Goal: Task Accomplishment & Management: Complete application form

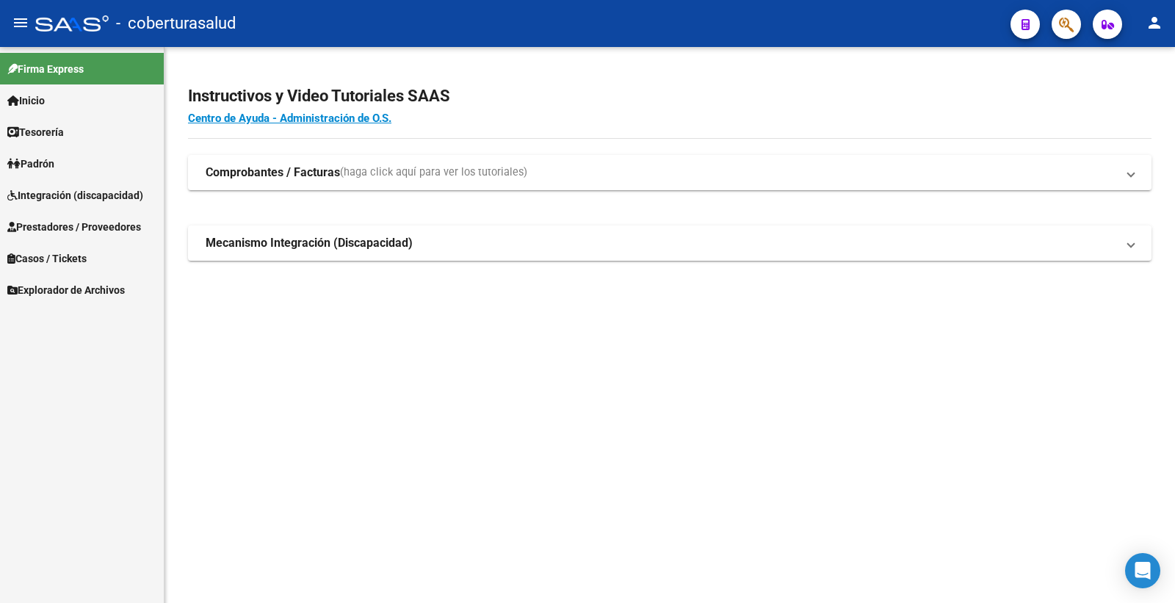
click at [98, 223] on span "Prestadores / Proveedores" at bounding box center [74, 227] width 134 height 16
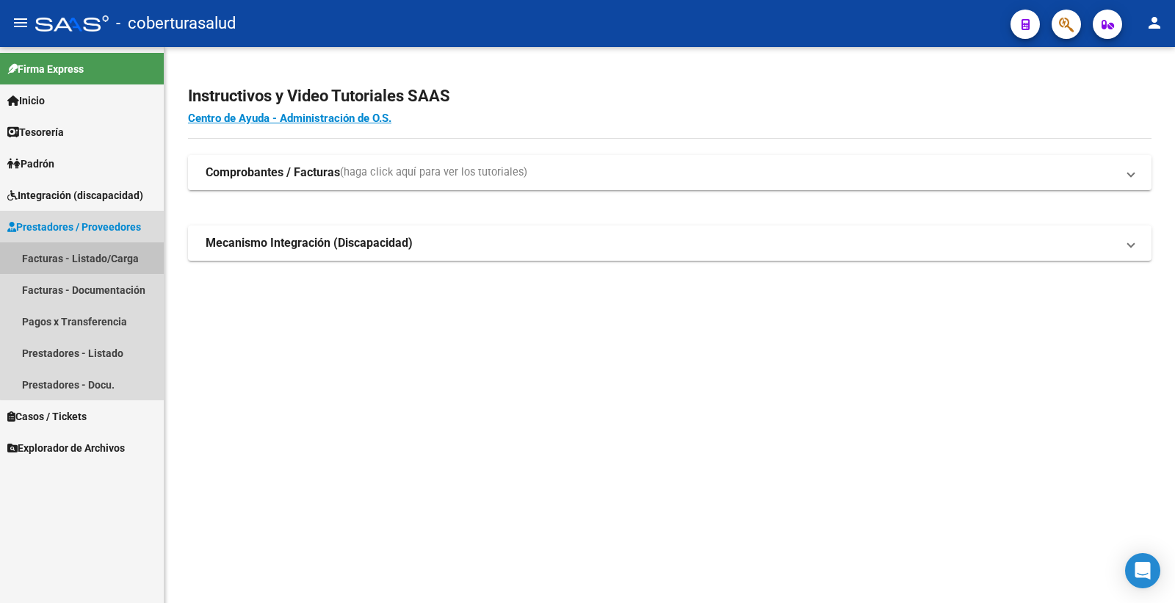
click at [96, 251] on link "Facturas - Listado/Carga" at bounding box center [82, 258] width 164 height 32
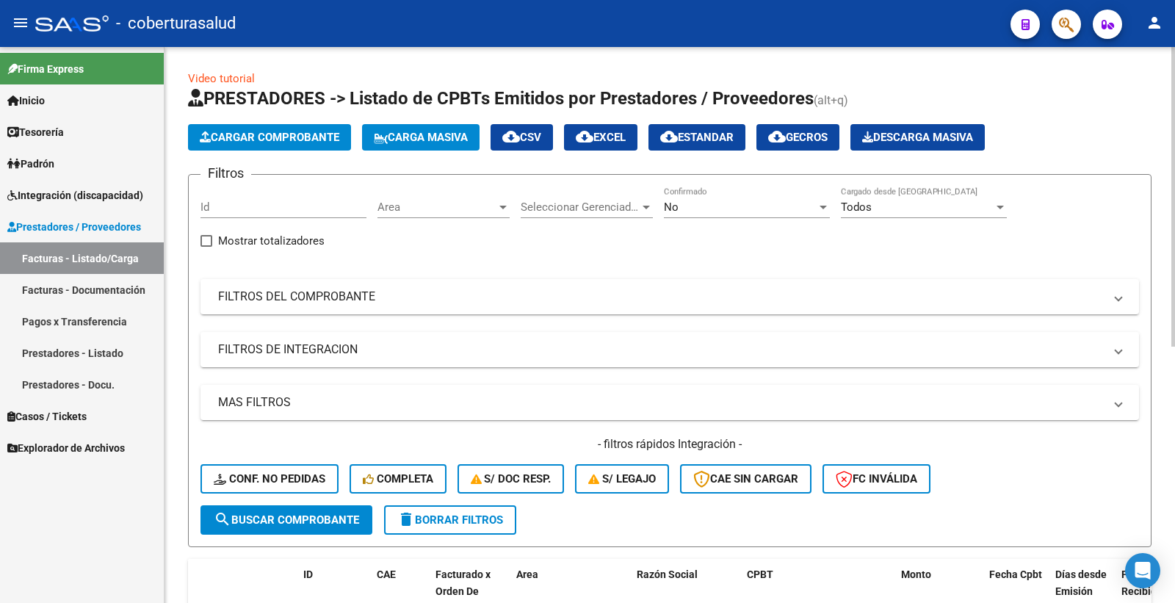
click at [698, 206] on div "No" at bounding box center [740, 207] width 153 height 13
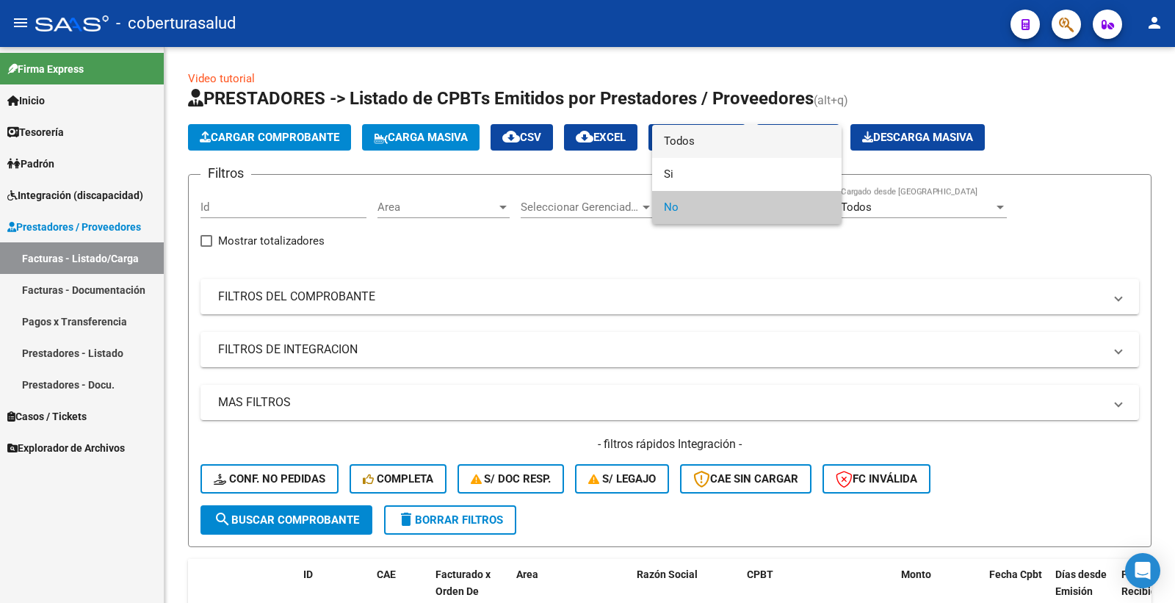
click at [698, 141] on span "Todos" at bounding box center [747, 141] width 166 height 33
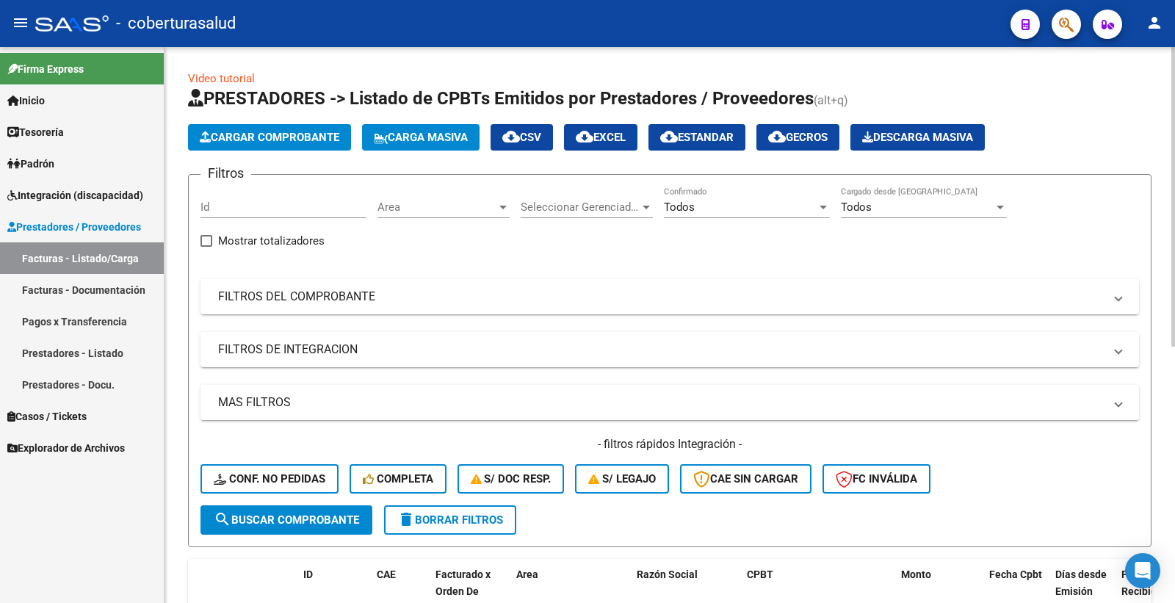
click at [311, 289] on mat-panel-title "FILTROS DEL COMPROBANTE" at bounding box center [661, 297] width 886 height 16
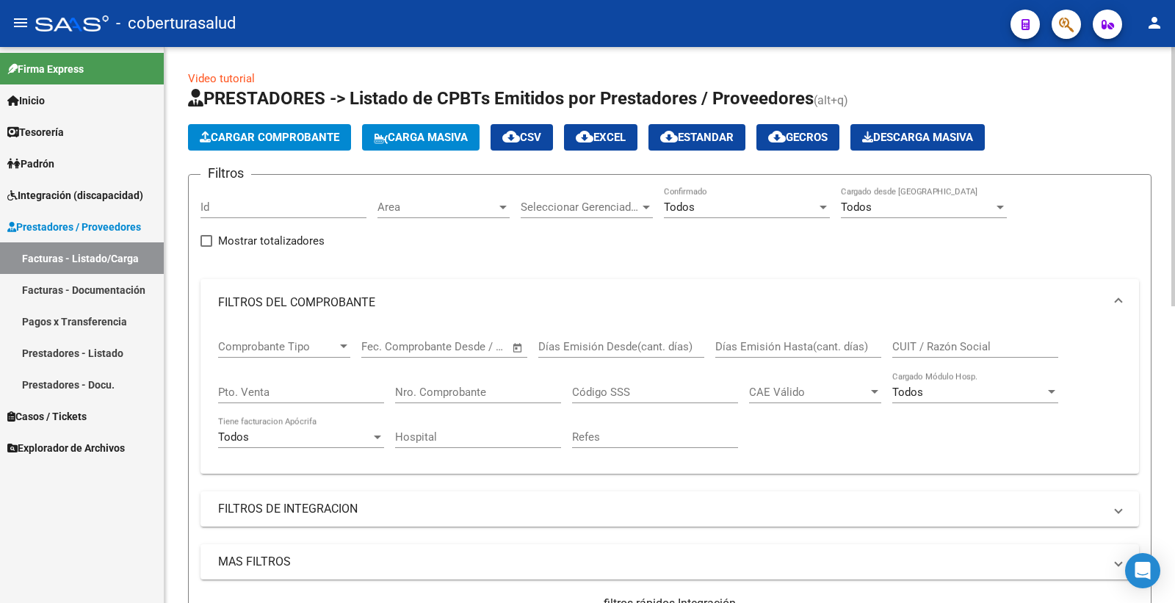
click at [461, 392] on input "Nro. Comprobante" at bounding box center [478, 392] width 166 height 13
paste input "8"
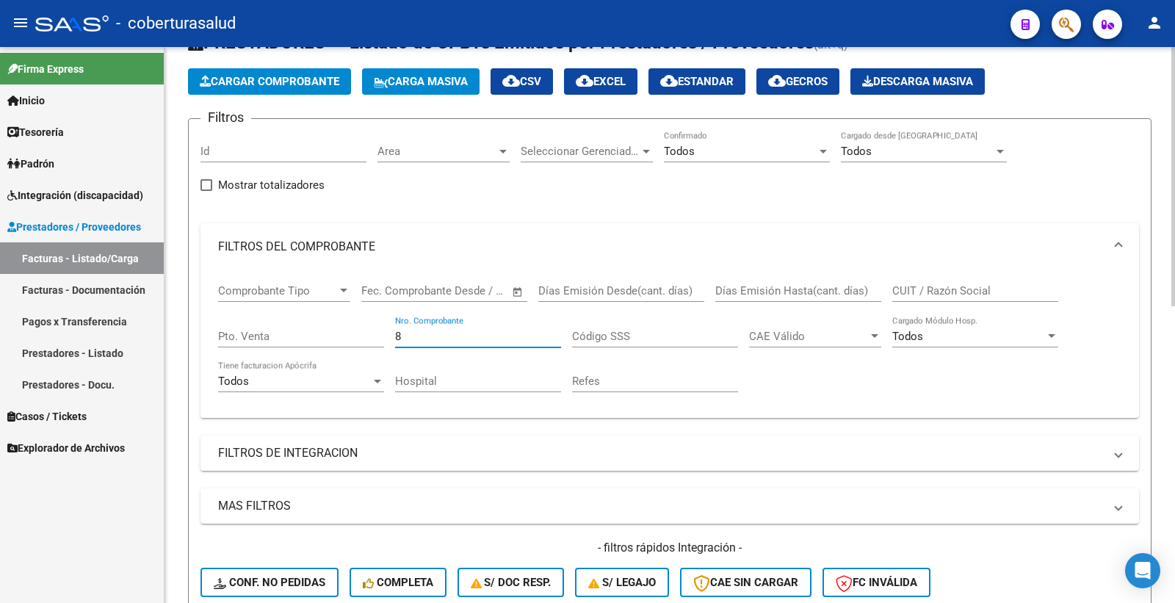
scroll to position [163, 0]
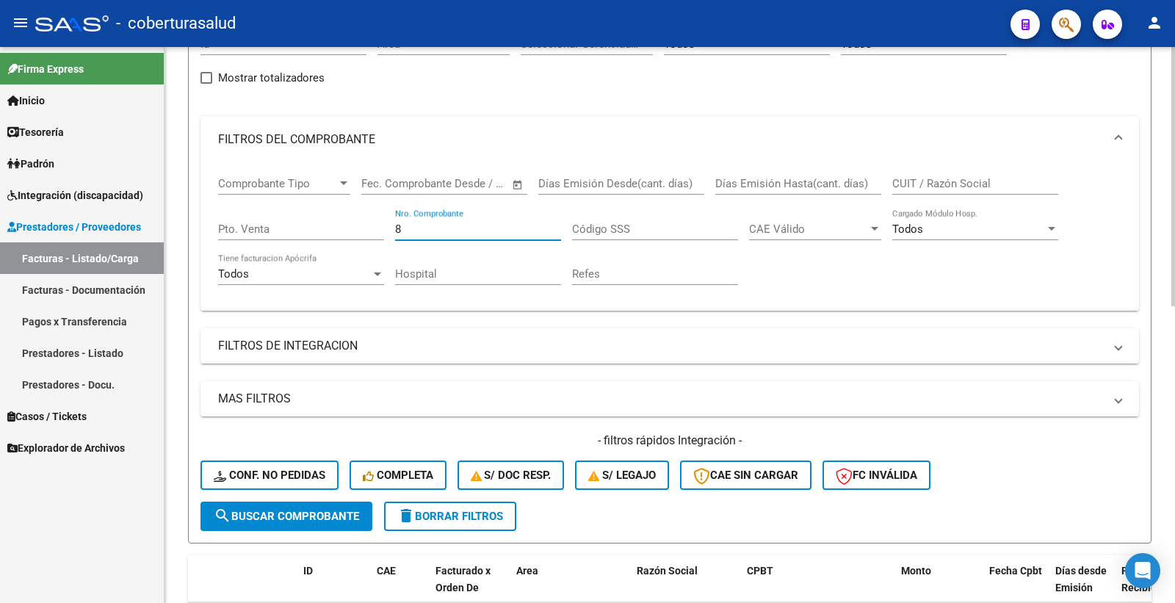
type input "8"
click at [299, 514] on span "search Buscar Comprobante" at bounding box center [286, 516] width 145 height 13
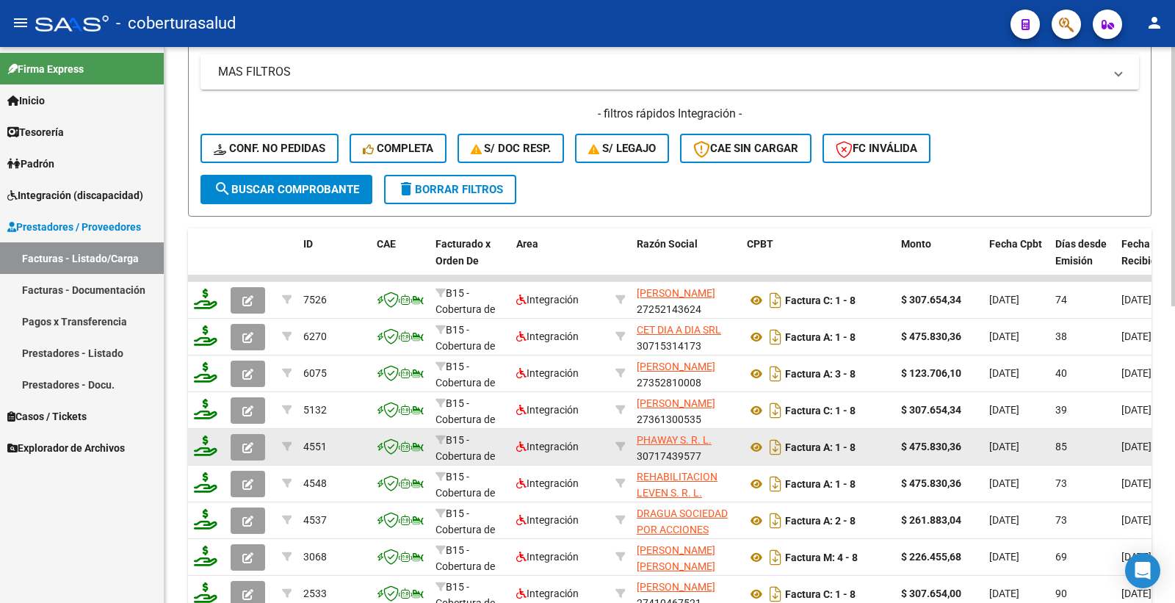
scroll to position [228, 0]
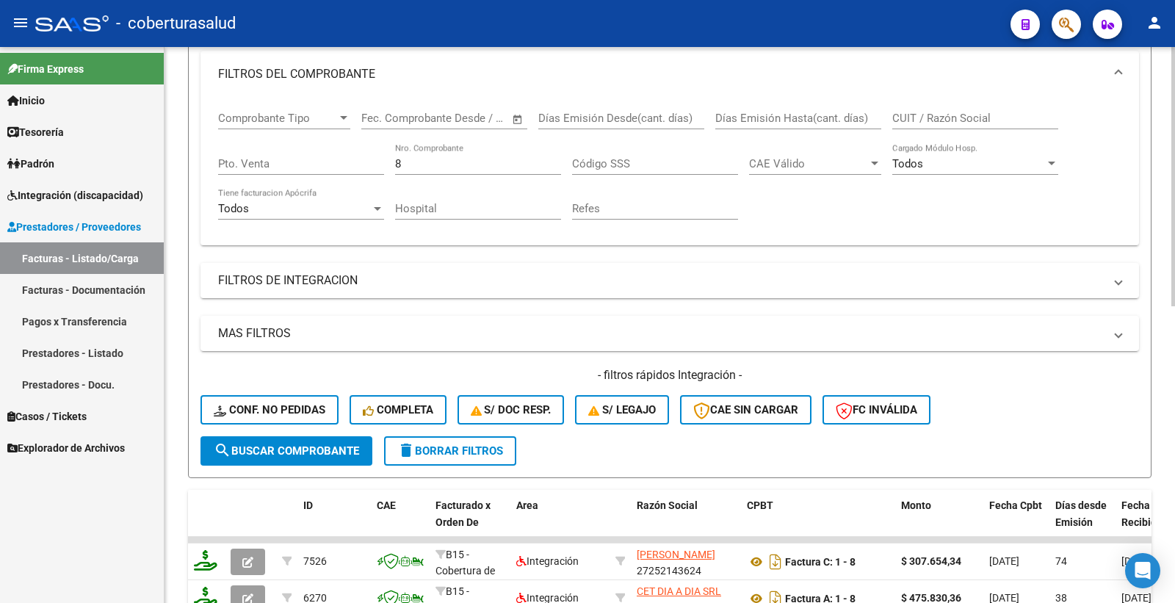
click at [917, 118] on input "CUIT / Razón Social" at bounding box center [976, 118] width 166 height 13
paste input "27252143624"
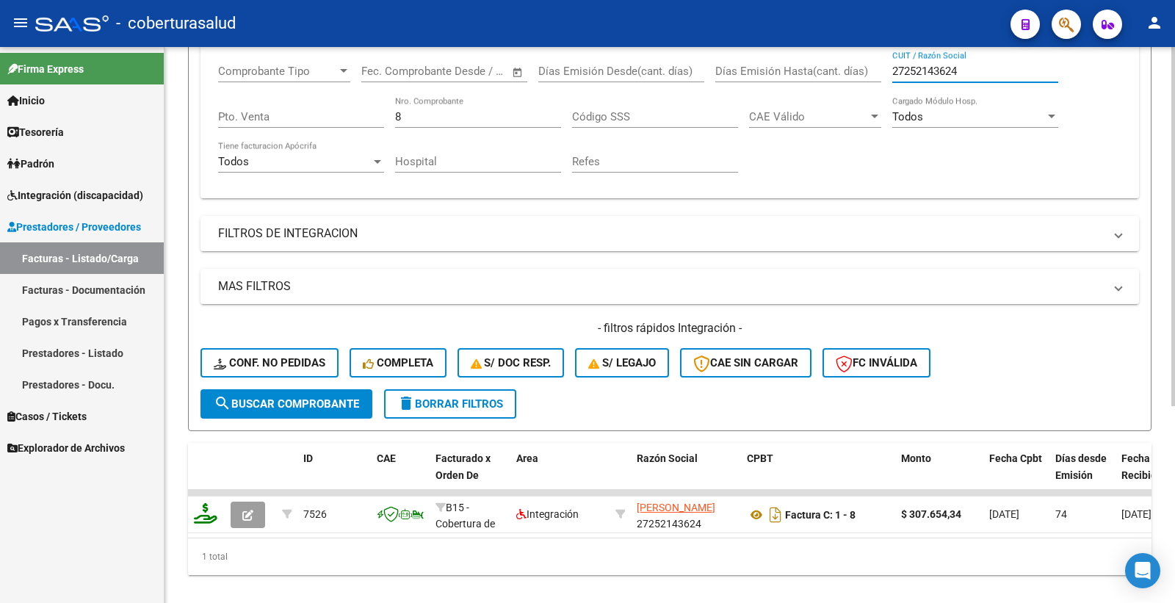
scroll to position [306, 0]
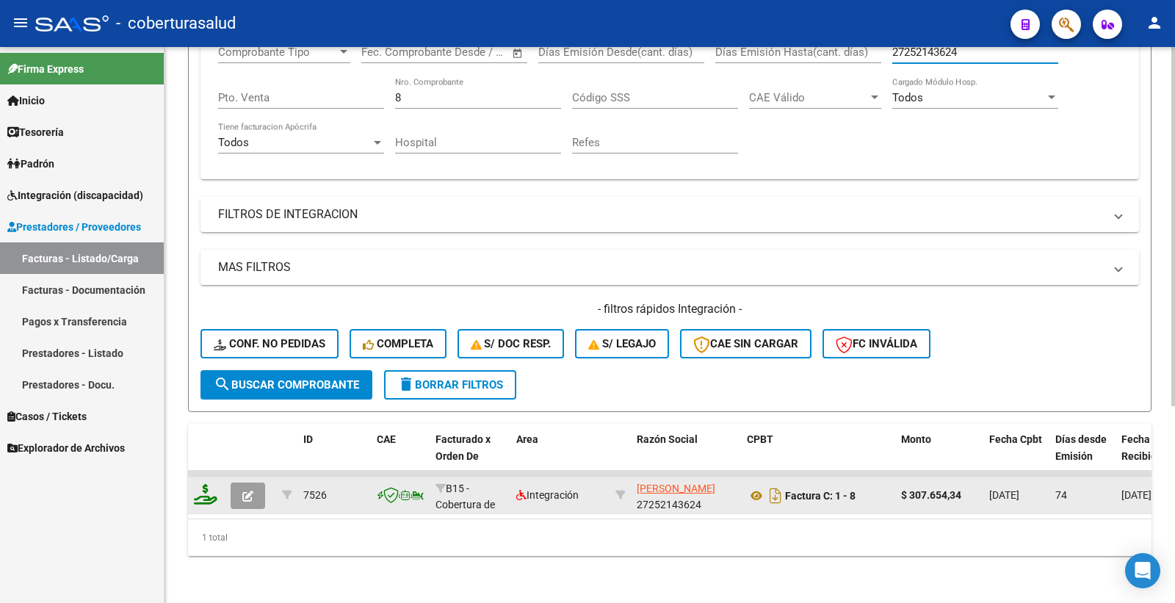
type input "27252143624"
click at [256, 487] on button "button" at bounding box center [248, 496] width 35 height 26
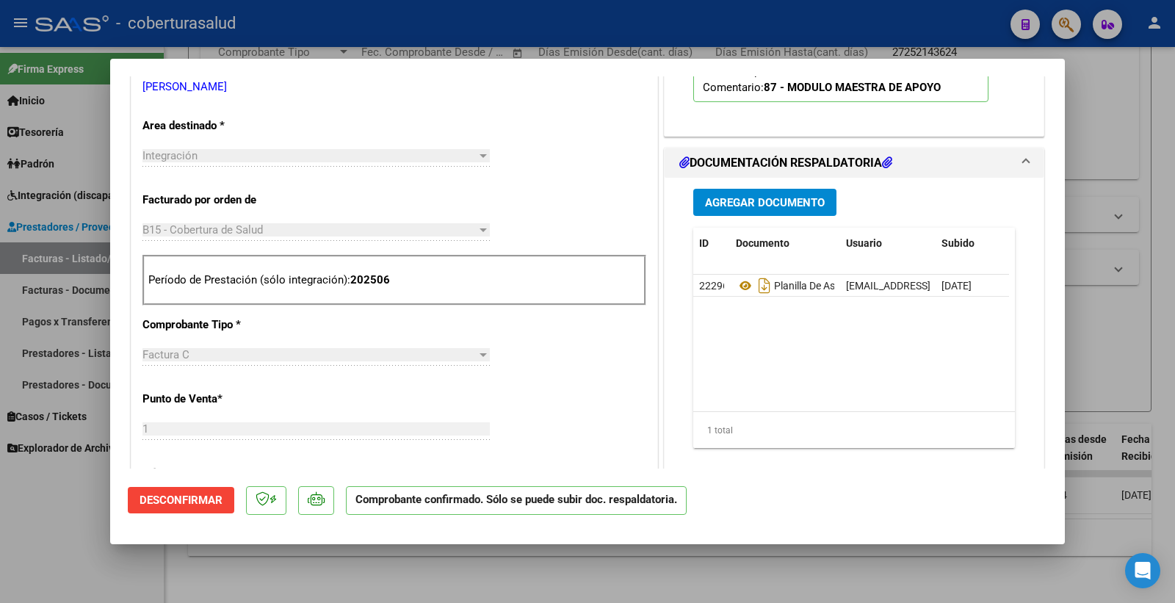
scroll to position [489, 0]
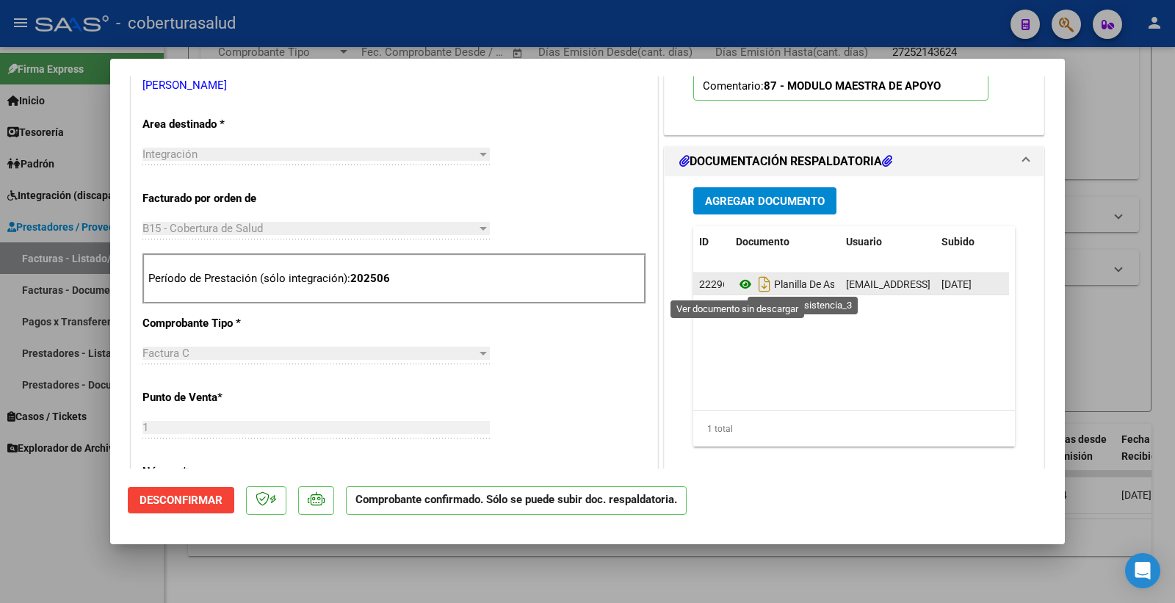
click at [736, 284] on icon at bounding box center [745, 284] width 19 height 18
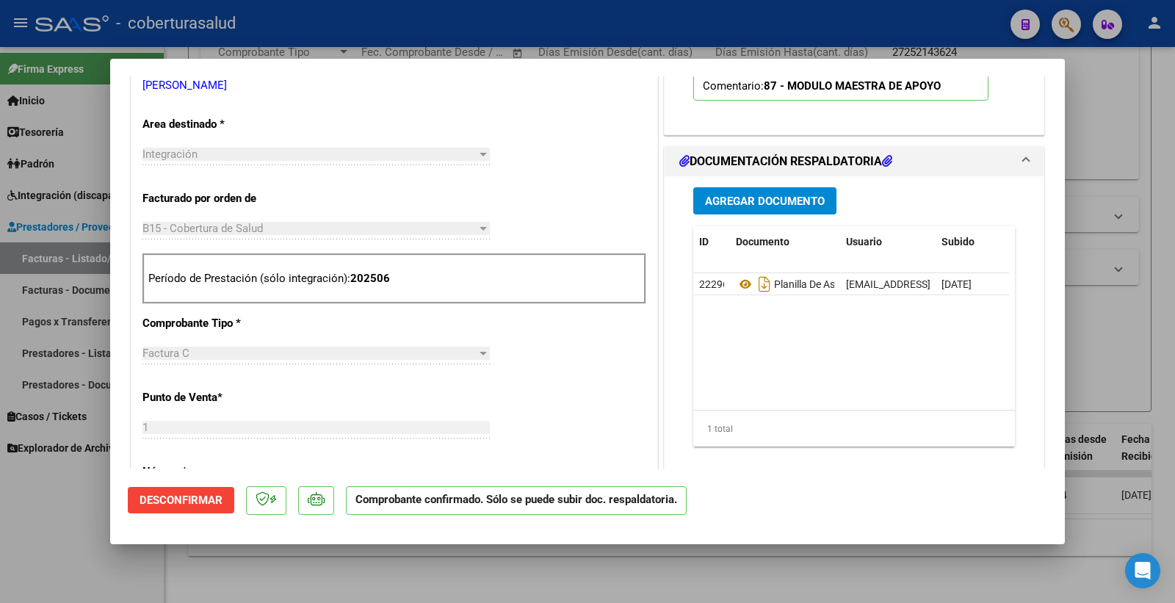
click at [751, 201] on span "Agregar Documento" at bounding box center [765, 201] width 120 height 13
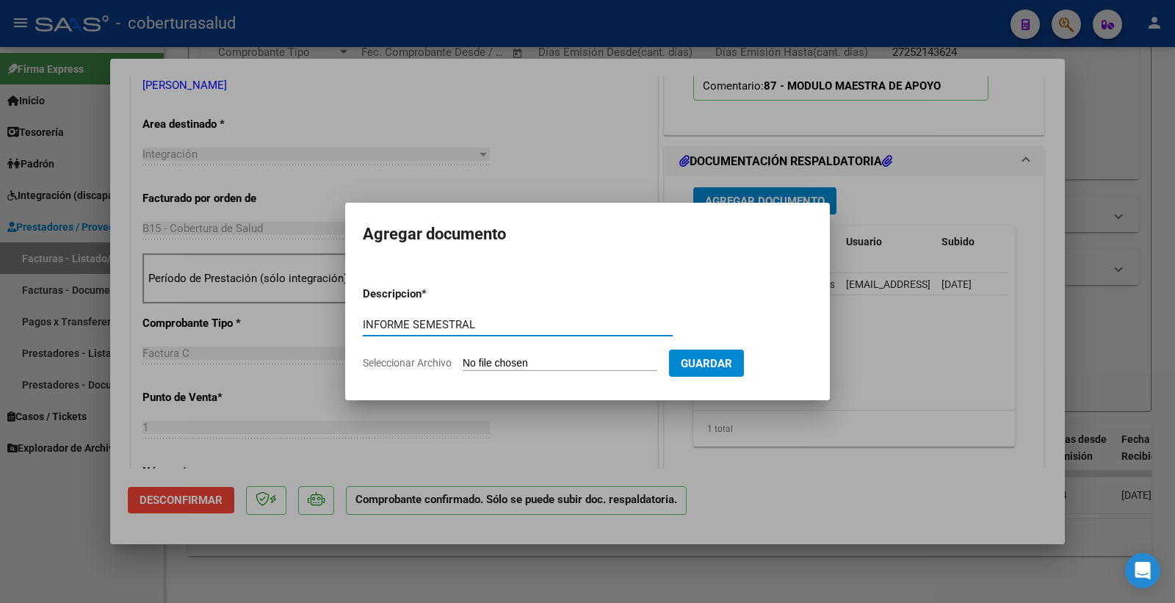
type input "INFORME SEMESTRAL"
click at [532, 365] on input "Seleccionar Archivo" at bounding box center [560, 364] width 195 height 14
type input "C:\fakepath\142335-5-Informe_de_evolucion_semestral.pdf"
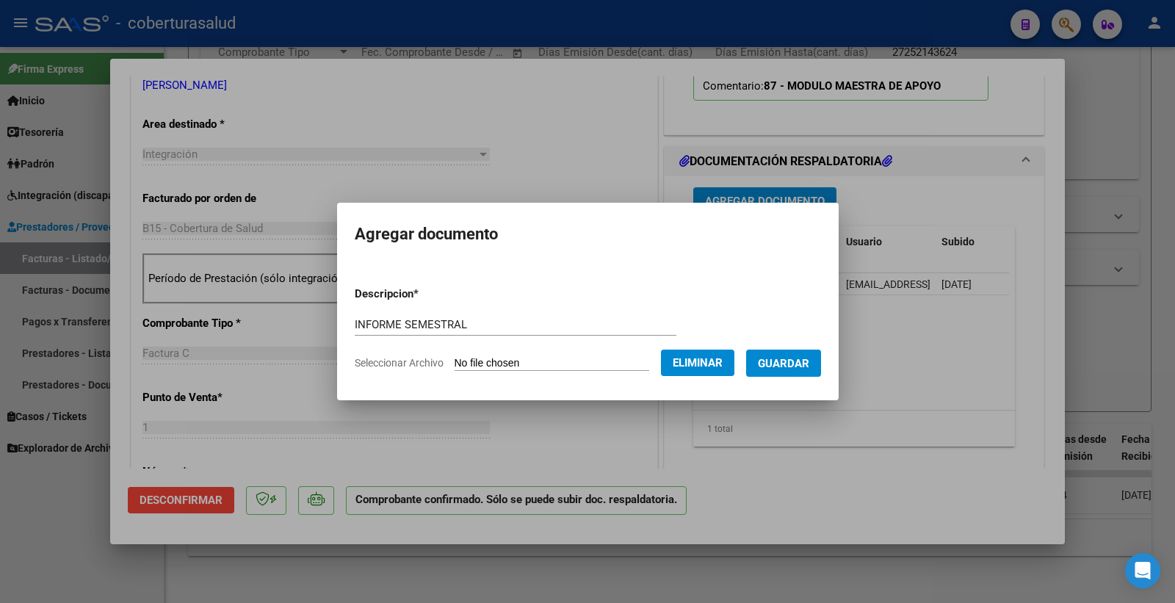
click at [804, 361] on span "Guardar" at bounding box center [783, 363] width 51 height 13
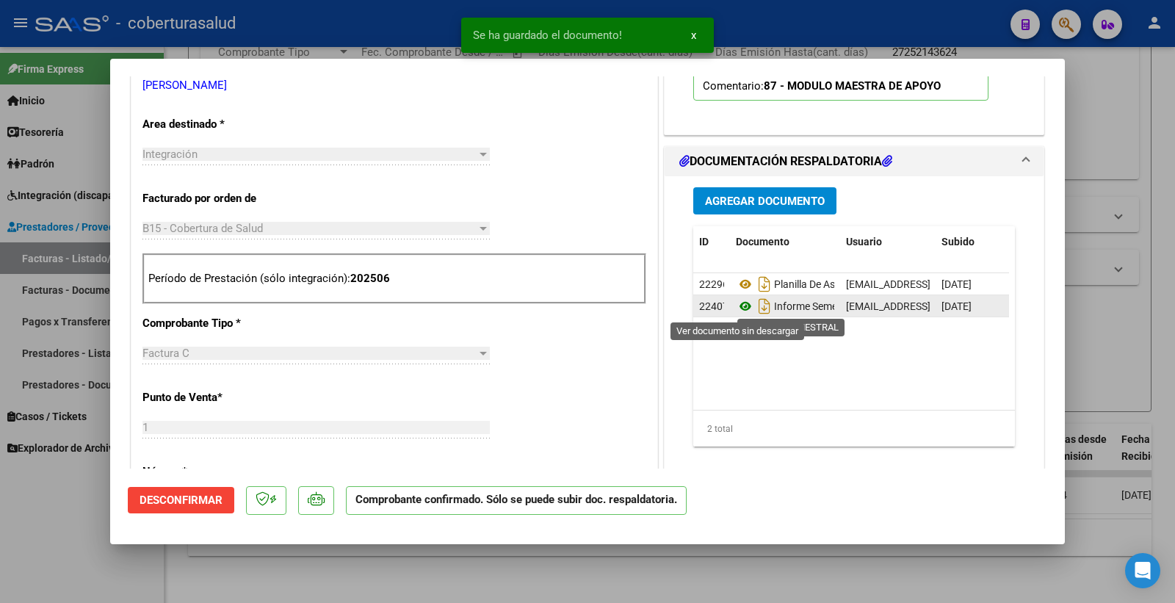
click at [739, 306] on icon at bounding box center [745, 307] width 19 height 18
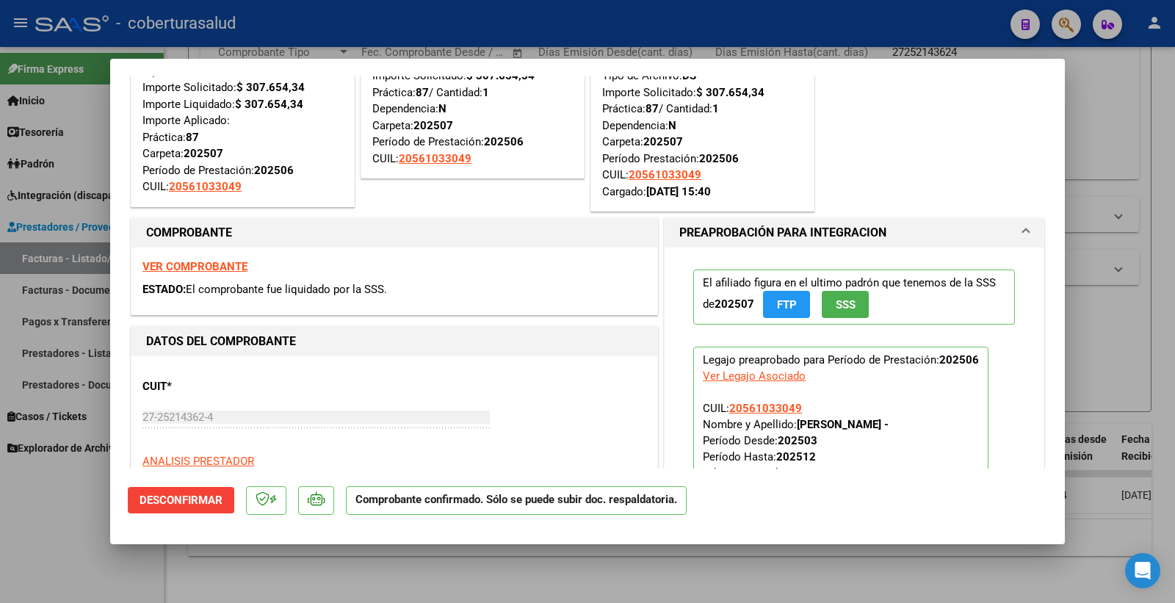
scroll to position [245, 0]
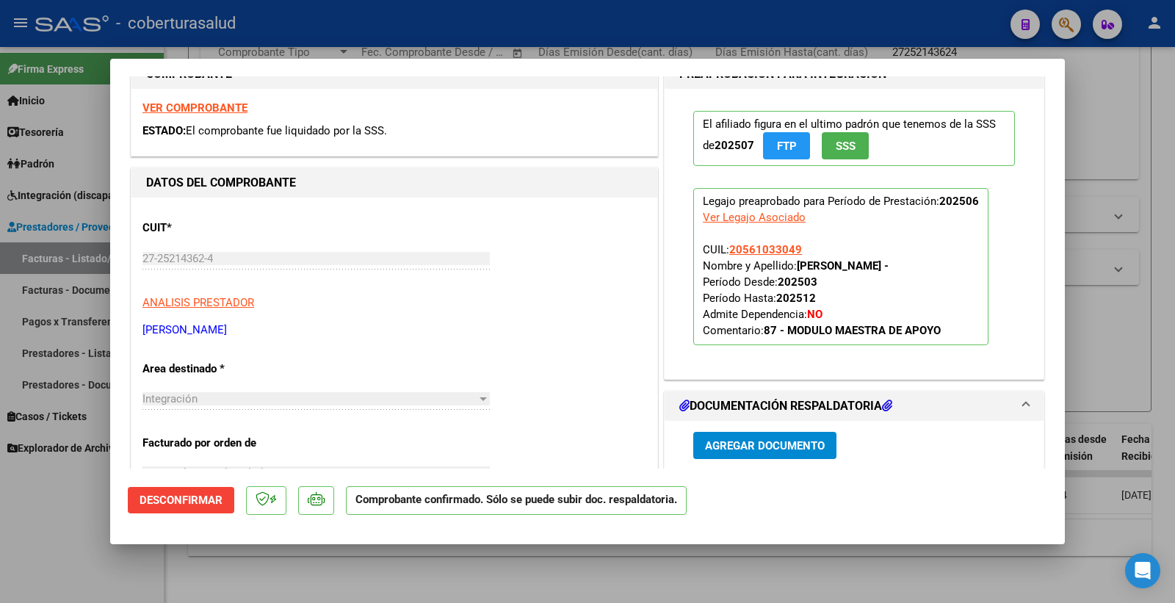
type input "$ 0,00"
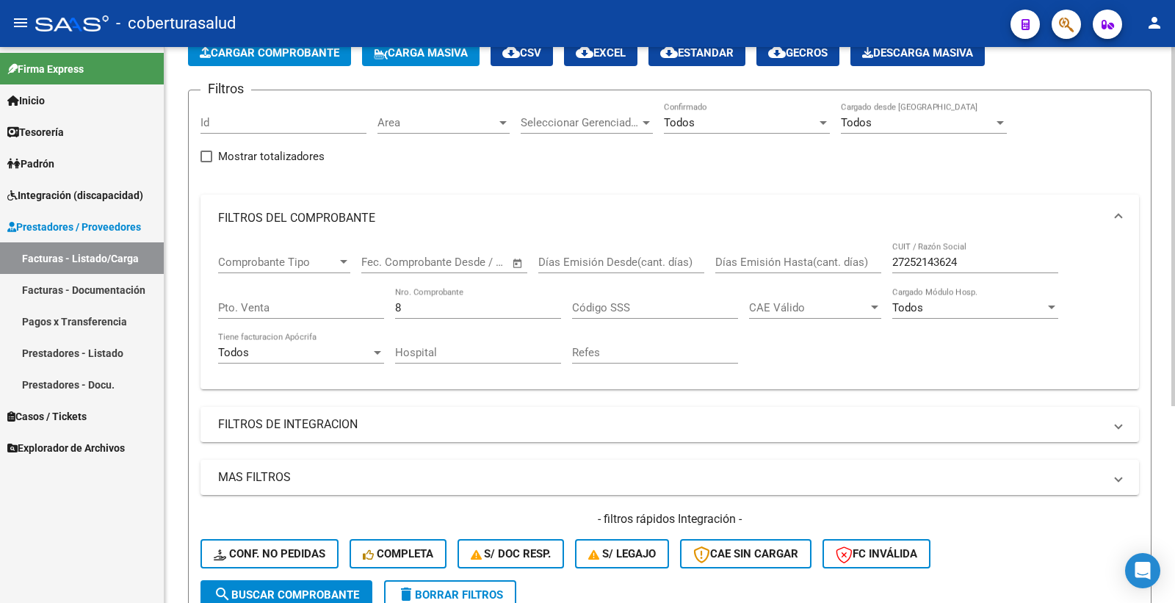
scroll to position [61, 0]
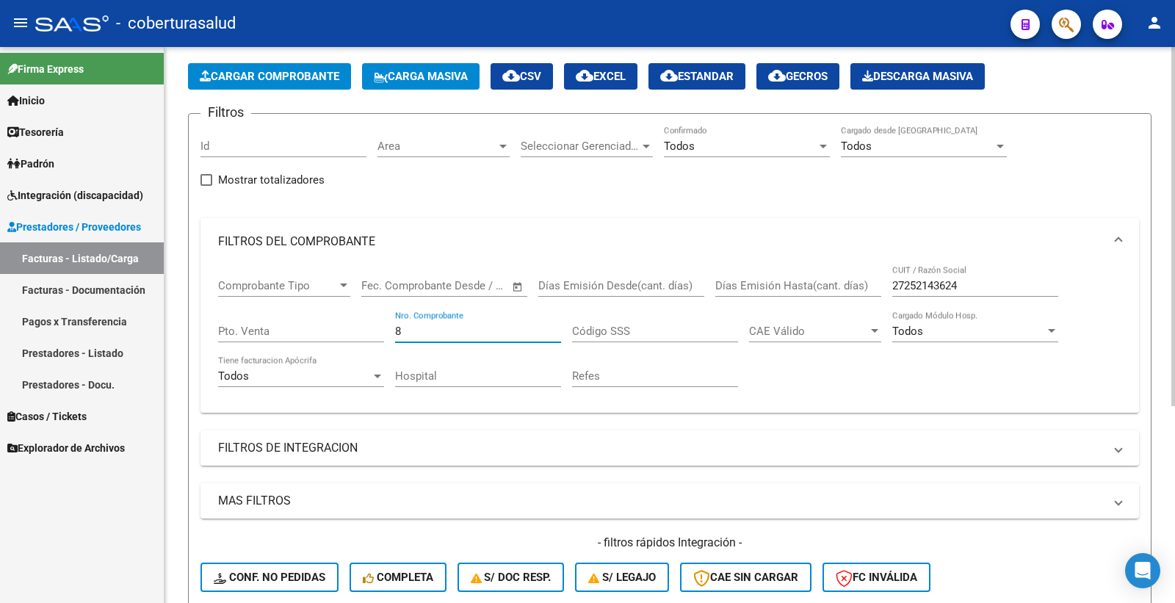
drag, startPoint x: 411, startPoint y: 328, endPoint x: 373, endPoint y: 331, distance: 38.3
click at [373, 331] on div "Comprobante Tipo Comprobante Tipo Fecha inicio – Fecha fin Fec. Comprobante Des…" at bounding box center [670, 333] width 904 height 136
paste input "799"
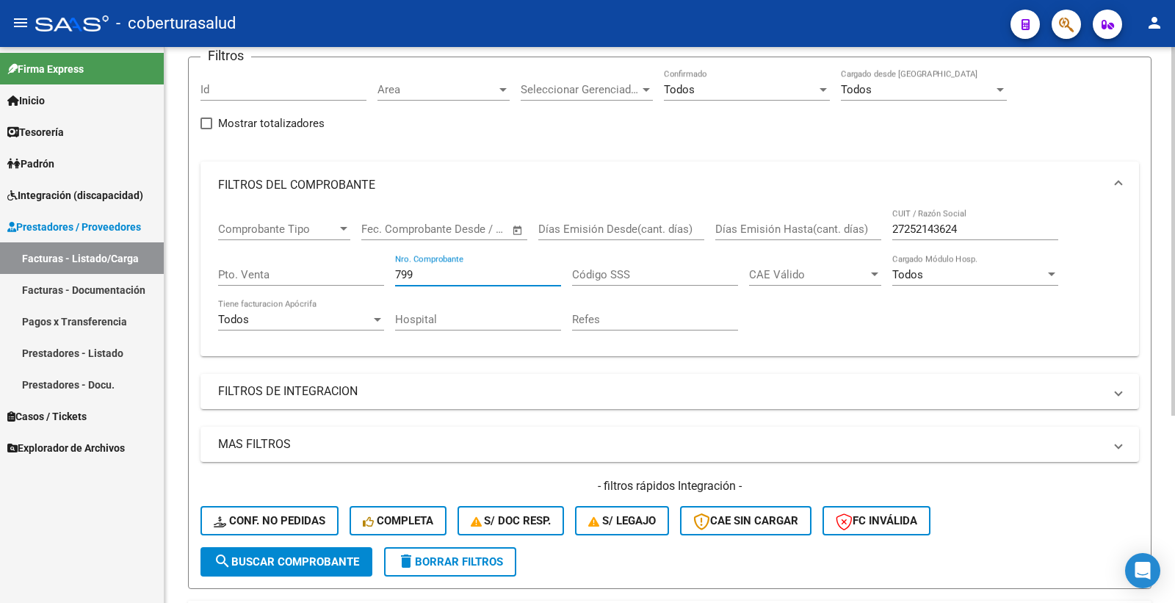
scroll to position [224, 0]
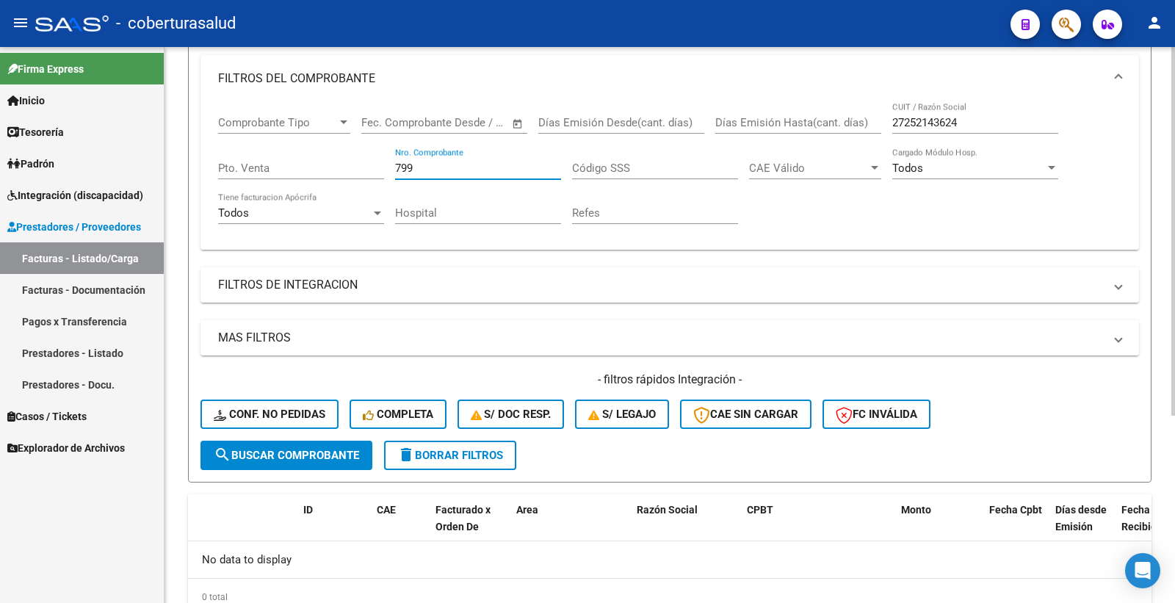
type input "799"
drag, startPoint x: 976, startPoint y: 116, endPoint x: 874, endPoint y: 126, distance: 101.9
click at [869, 127] on div "Comprobante Tipo Comprobante Tipo Fecha inicio – Fecha fin Fec. Comprobante Des…" at bounding box center [670, 170] width 904 height 136
click at [966, 122] on input "27252143624" at bounding box center [976, 122] width 166 height 13
type input "2"
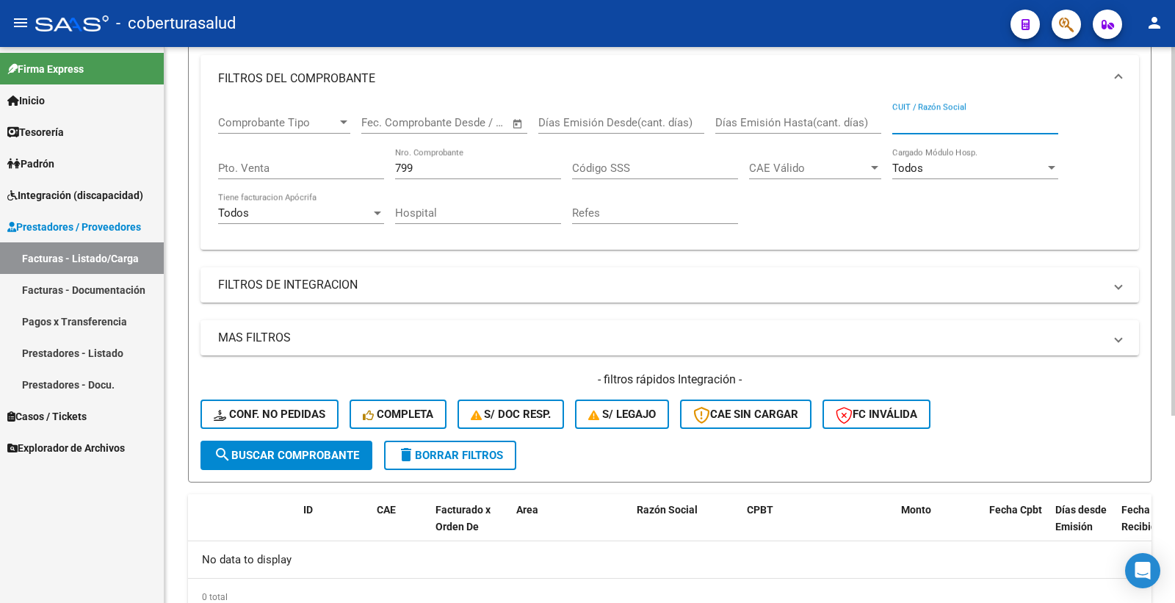
paste input "799"
type input "799"
drag, startPoint x: 956, startPoint y: 123, endPoint x: 887, endPoint y: 126, distance: 69.1
click at [885, 132] on div "Comprobante Tipo Comprobante Tipo Fecha inicio – Fecha fin Fec. Comprobante Des…" at bounding box center [670, 170] width 904 height 136
click at [921, 120] on input "CUIT / Razón Social" at bounding box center [976, 122] width 166 height 13
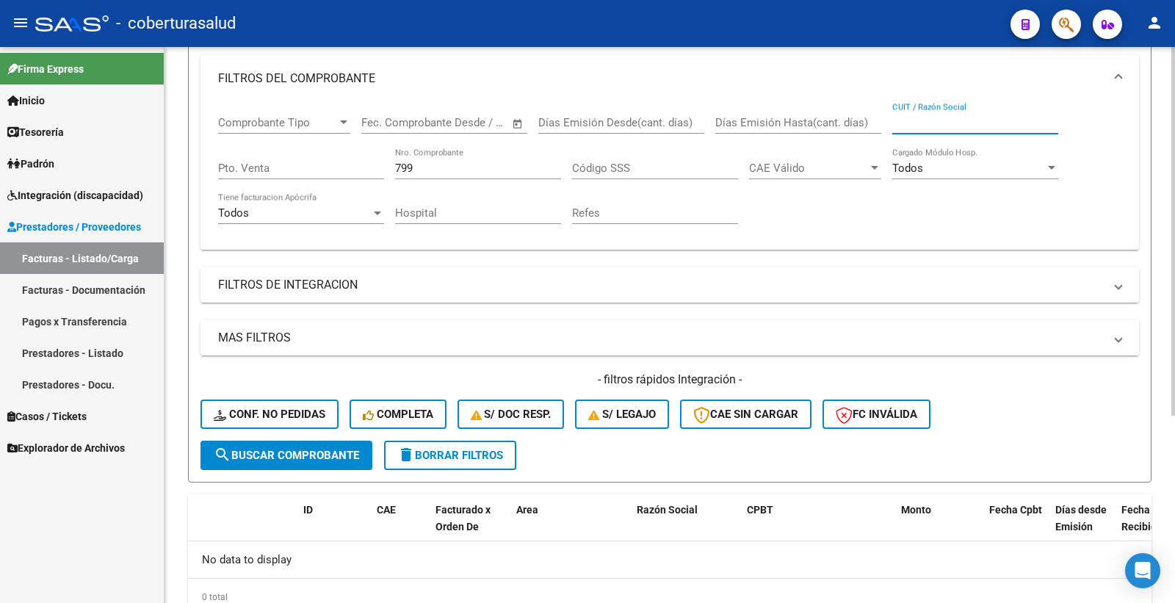
paste input "23321325319"
type input "23321325319"
click at [342, 458] on span "search Buscar Comprobante" at bounding box center [286, 455] width 145 height 13
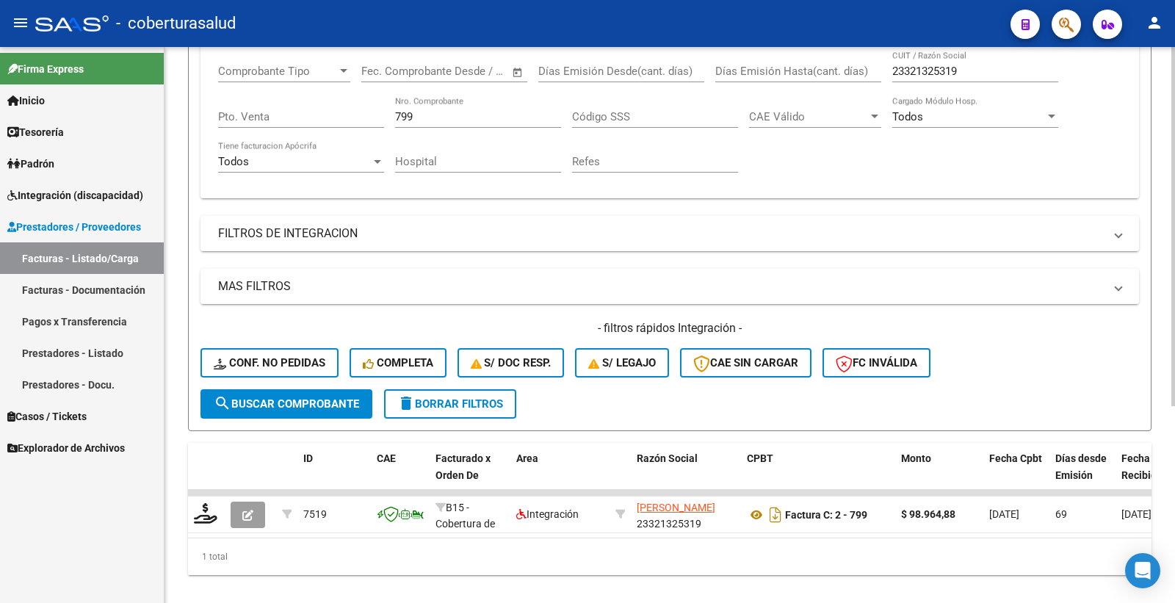
scroll to position [306, 0]
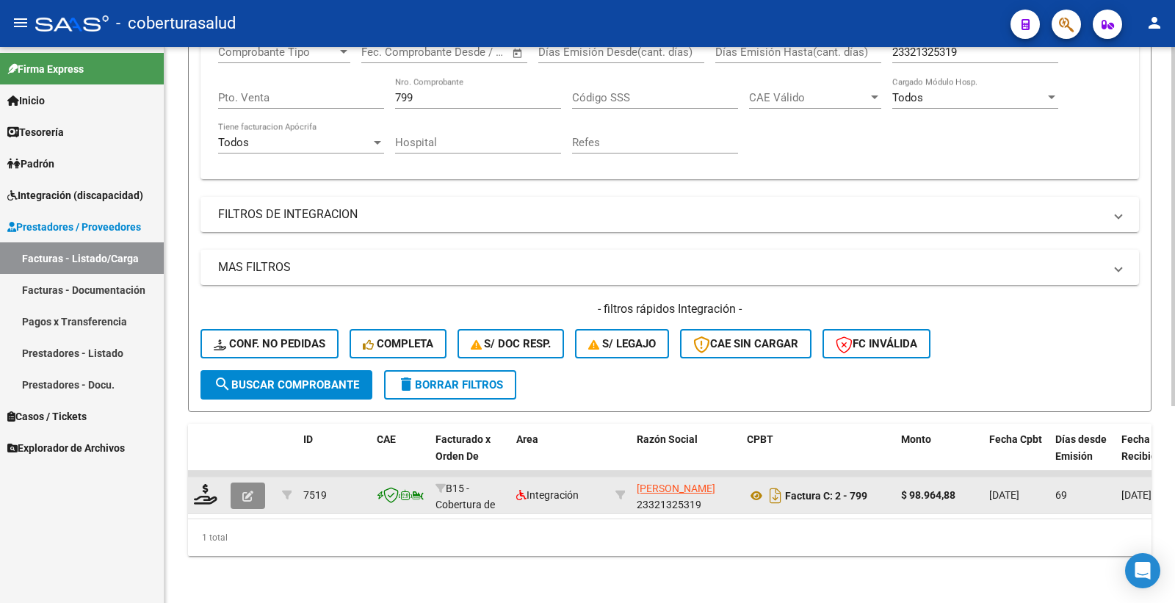
click at [258, 483] on button "button" at bounding box center [248, 496] width 35 height 26
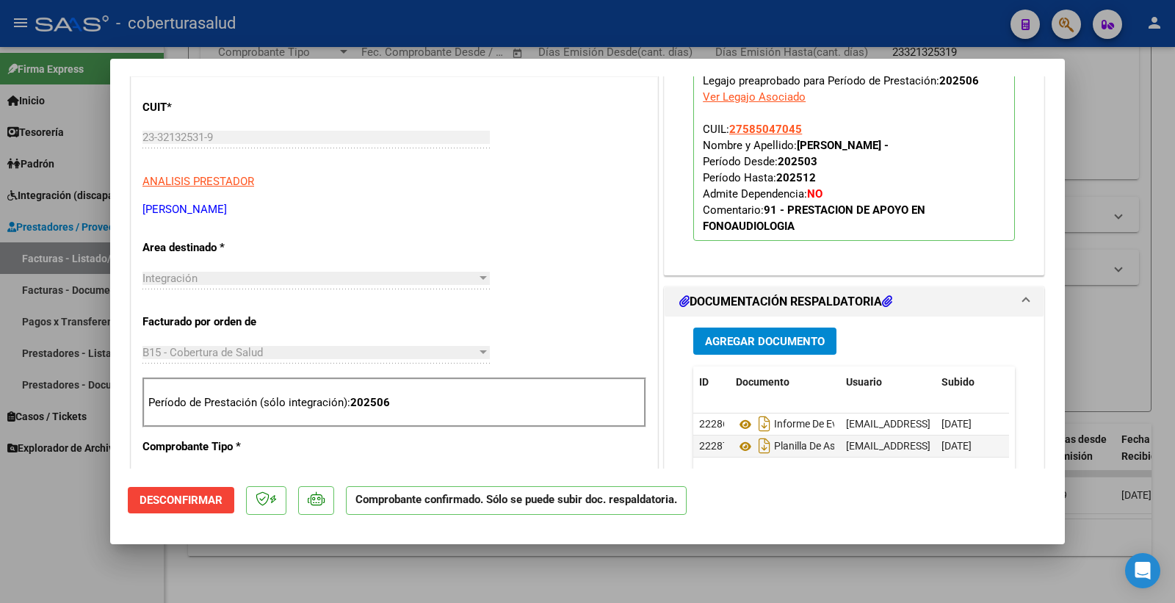
scroll to position [652, 0]
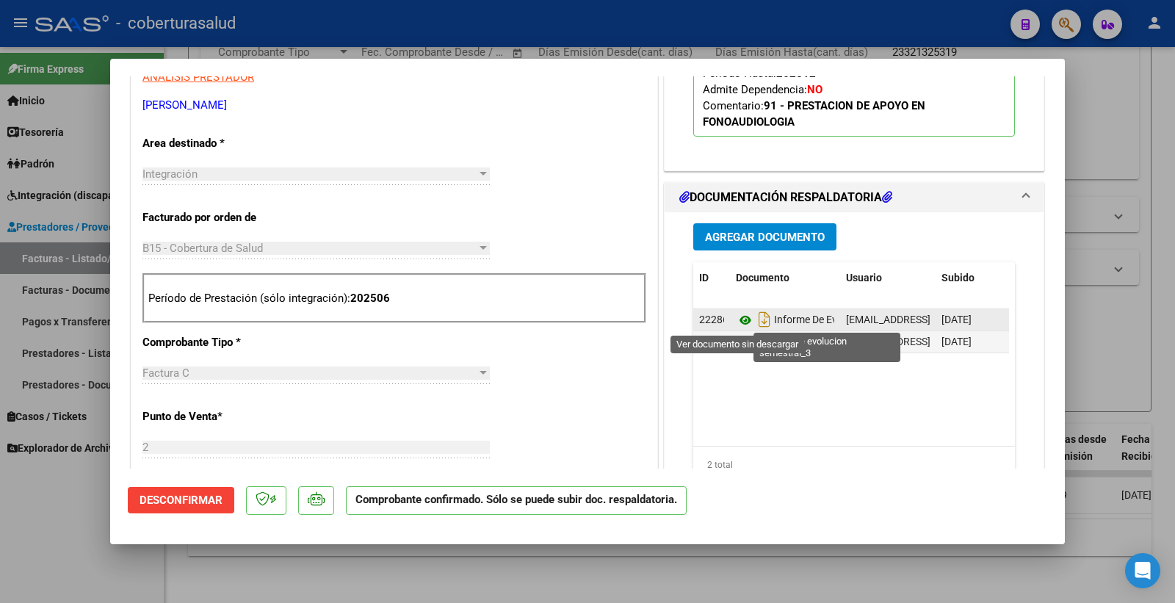
click at [736, 323] on icon at bounding box center [745, 320] width 19 height 18
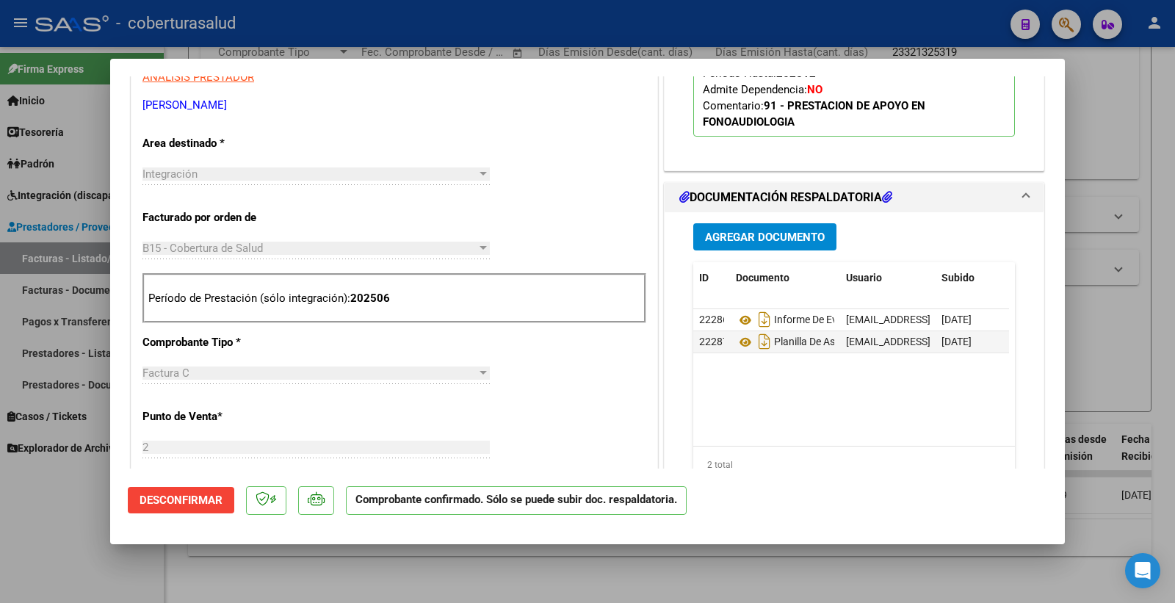
click at [786, 239] on span "Agregar Documento" at bounding box center [765, 237] width 120 height 13
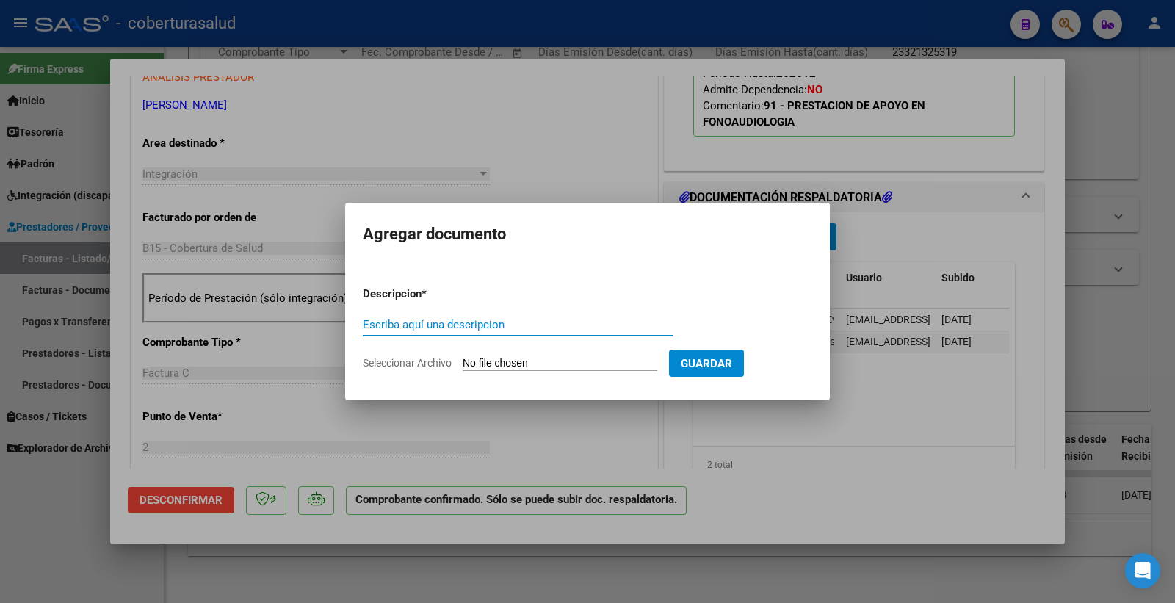
click at [511, 328] on input "Escriba aquí una descripcion" at bounding box center [518, 324] width 310 height 13
type input "INFORME SEMESTRAL"
click at [505, 357] on input "Seleccionar Archivo" at bounding box center [560, 364] width 195 height 14
type input "C:\fakepath\144605-4-Nota_de_credito.pdf"
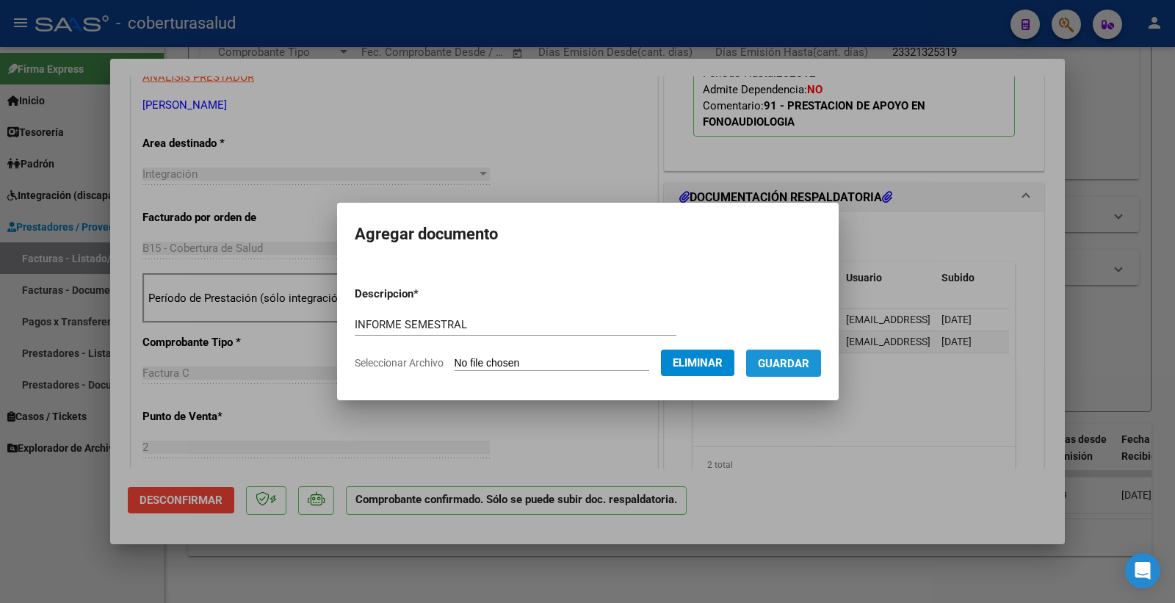
click at [805, 366] on span "Guardar" at bounding box center [783, 363] width 51 height 13
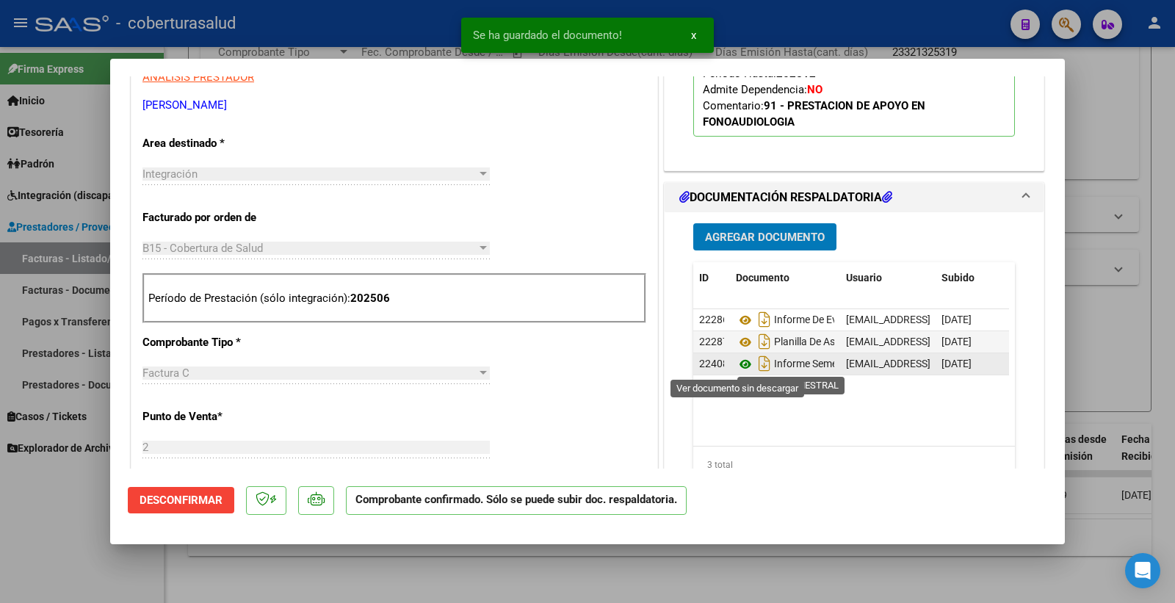
click at [743, 361] on icon at bounding box center [745, 365] width 19 height 18
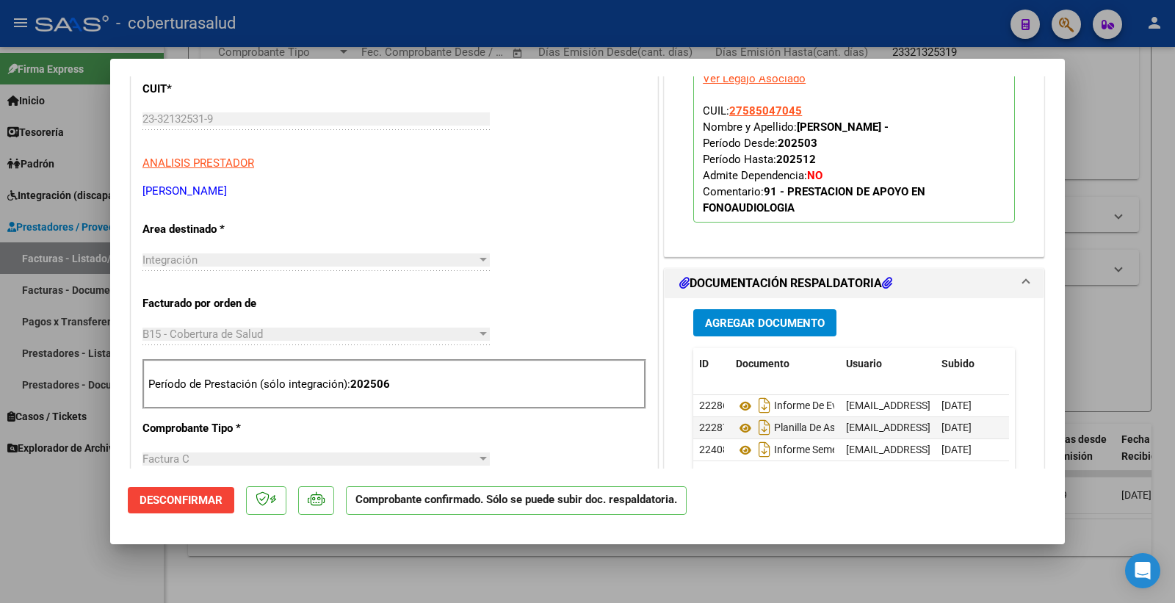
scroll to position [408, 0]
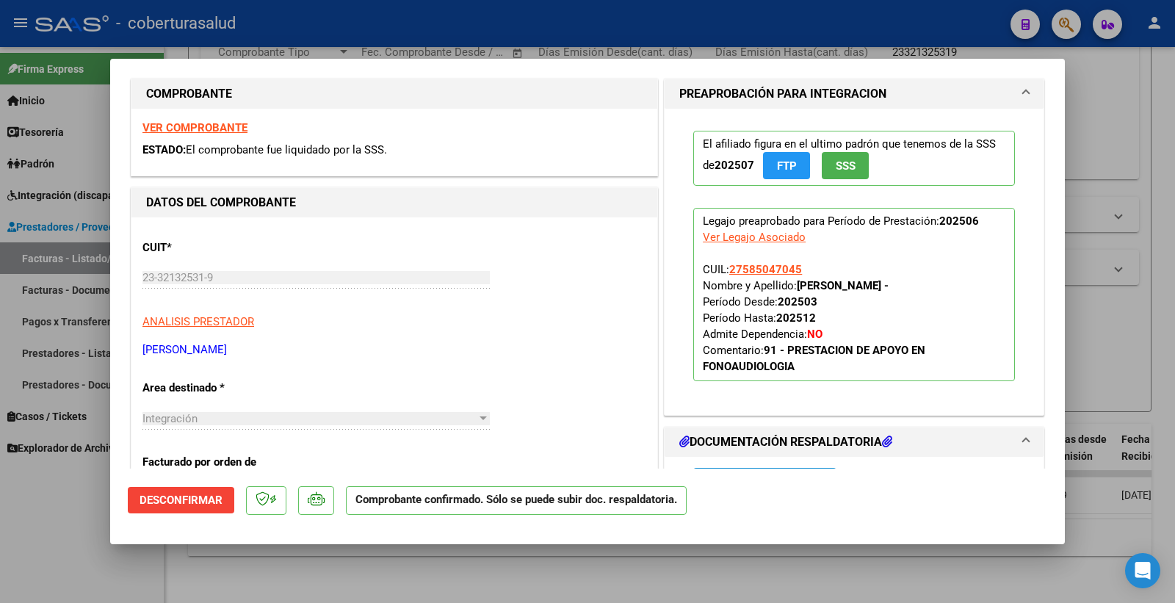
type input "$ 0,00"
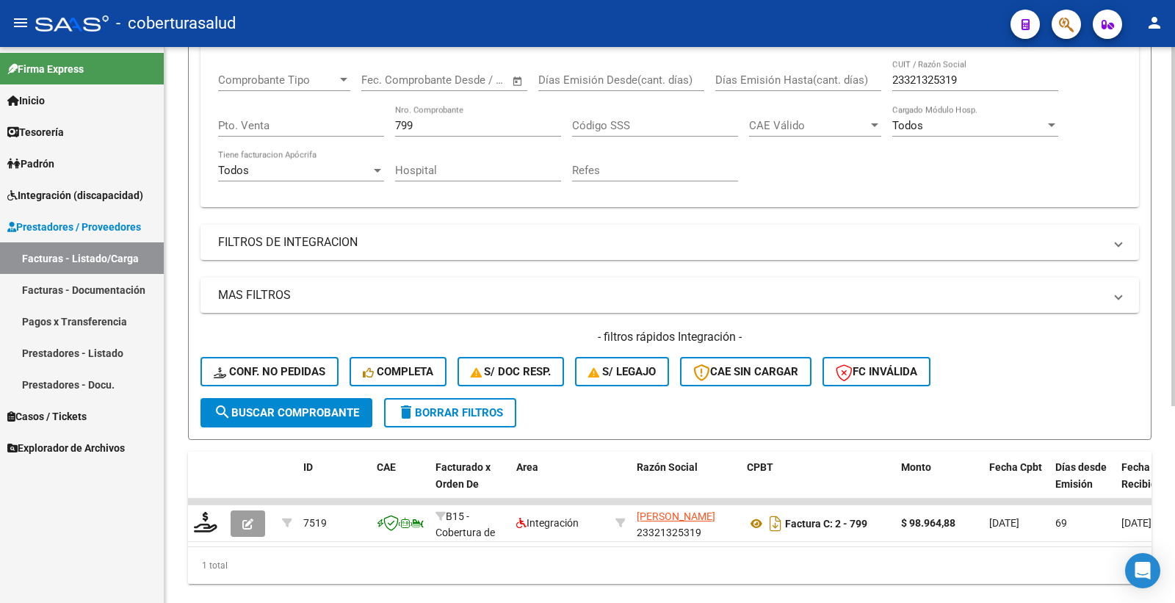
scroll to position [224, 0]
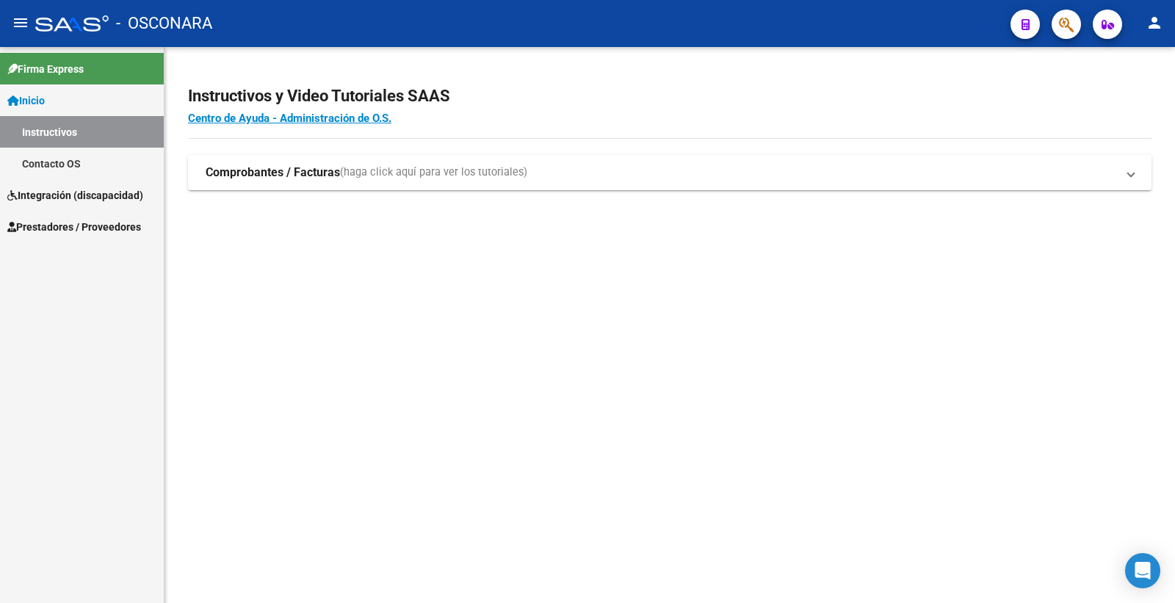
click at [88, 231] on span "Prestadores / Proveedores" at bounding box center [74, 227] width 134 height 16
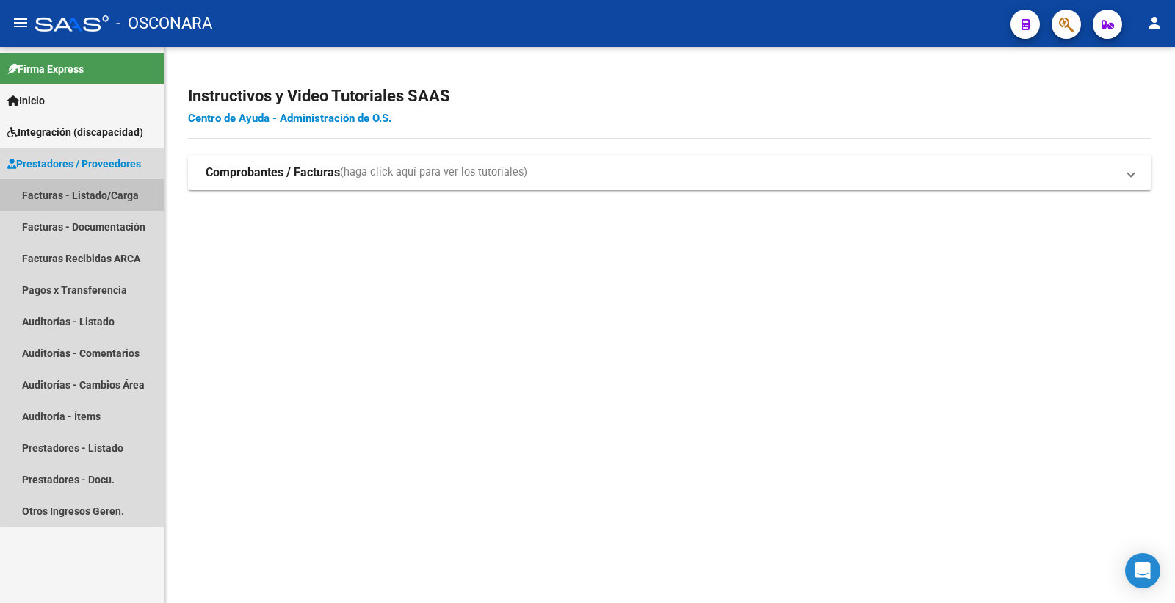
click at [101, 195] on link "Facturas - Listado/Carga" at bounding box center [82, 195] width 164 height 32
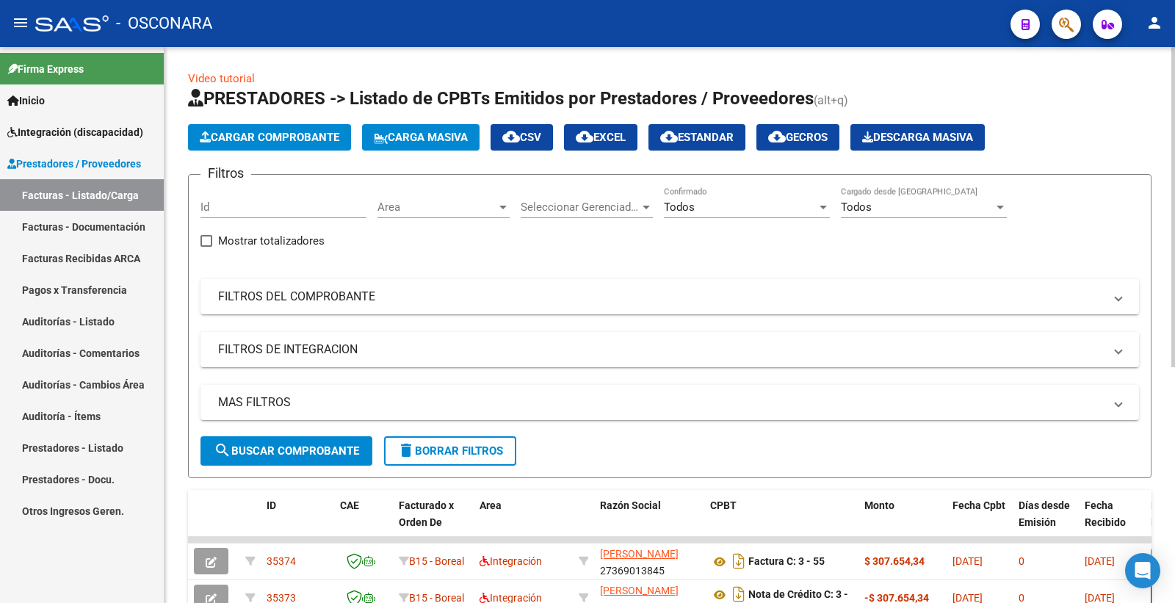
click at [592, 239] on div "Filtros Id Area Area Seleccionar Gerenciador Seleccionar Gerenciador Todos Conf…" at bounding box center [670, 312] width 939 height 250
click at [276, 439] on button "search Buscar Comprobante" at bounding box center [287, 450] width 172 height 29
click at [626, 141] on span "cloud_download EXCEL" at bounding box center [601, 137] width 50 height 13
click at [224, 209] on input "Id" at bounding box center [284, 207] width 166 height 13
paste input "34873"
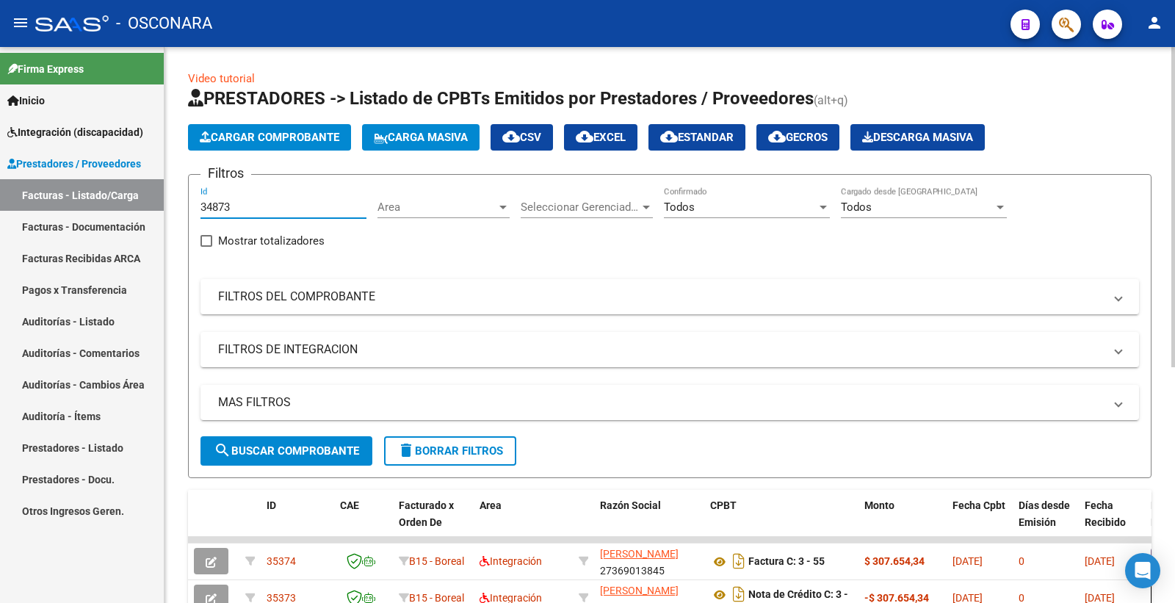
type input "34873"
click at [301, 436] on div "MAS FILTROS Todos Con Doc. Respaldatoria Todos Con Trazabilidad Todos Asociado …" at bounding box center [670, 410] width 939 height 51
click at [300, 441] on button "search Buscar Comprobante" at bounding box center [287, 450] width 172 height 29
